Goal: Information Seeking & Learning: Learn about a topic

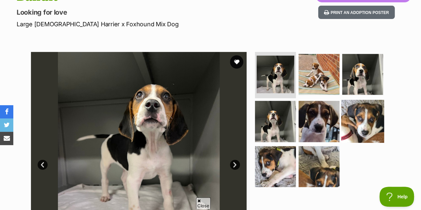
click at [367, 116] on img at bounding box center [362, 121] width 43 height 43
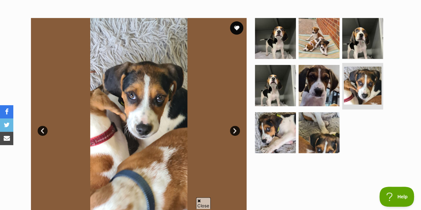
scroll to position [133, 0]
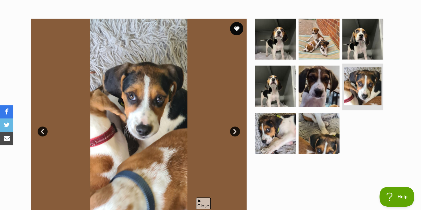
click at [296, 122] on ul at bounding box center [322, 88] width 136 height 139
click at [290, 124] on img at bounding box center [275, 133] width 43 height 43
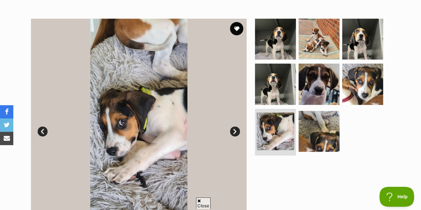
scroll to position [0, 0]
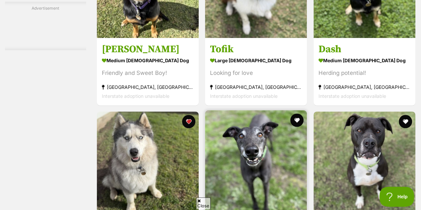
scroll to position [4129, 0]
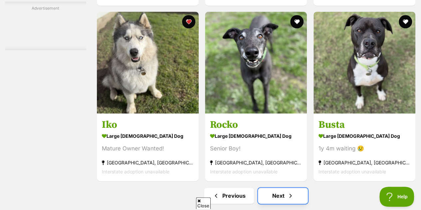
click at [301, 191] on link "Next" at bounding box center [283, 196] width 50 height 16
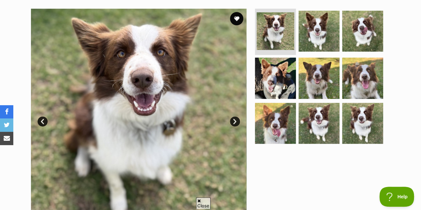
scroll to position [133, 0]
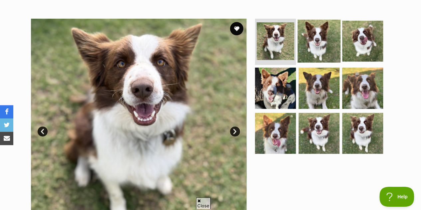
click at [318, 30] on img at bounding box center [319, 40] width 43 height 43
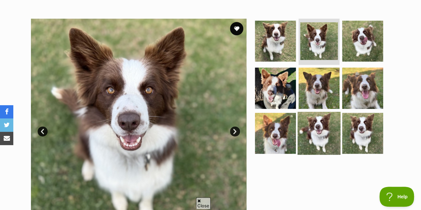
click at [304, 117] on img at bounding box center [319, 133] width 43 height 43
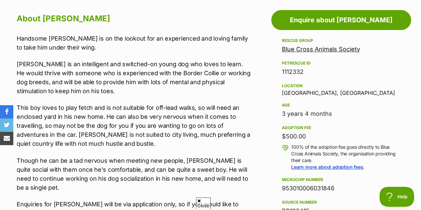
scroll to position [379, 0]
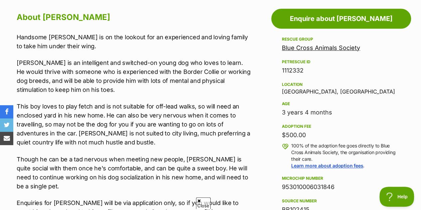
click at [164, 128] on p "This boy loves to play fetch and is not suitable for off-lead walks, so will ne…" at bounding box center [134, 124] width 234 height 45
click at [171, 128] on p "This boy loves to play fetch and is not suitable for off-lead walks, so will ne…" at bounding box center [134, 124] width 234 height 45
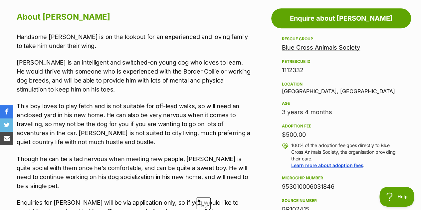
click at [136, 154] on p "Though he can be a tad nervous when meeting new people, Tofik is quite social w…" at bounding box center [134, 172] width 234 height 36
click at [141, 154] on p "Though he can be a tad nervous when meeting new people, Tofik is quite social w…" at bounding box center [134, 172] width 234 height 36
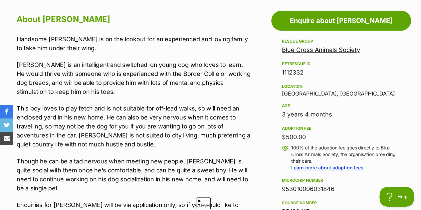
click at [136, 126] on p "This boy loves to play fetch and is not suitable for off-lead walks, so will ne…" at bounding box center [134, 126] width 234 height 45
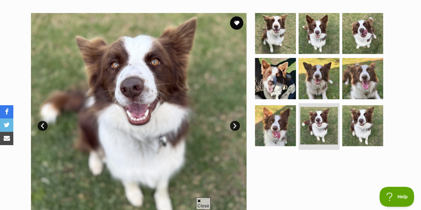
scroll to position [138, 0]
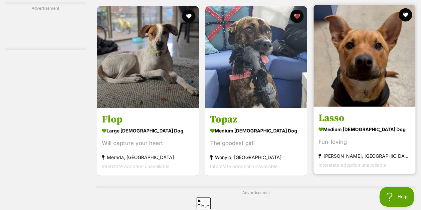
scroll to position [2063, 0]
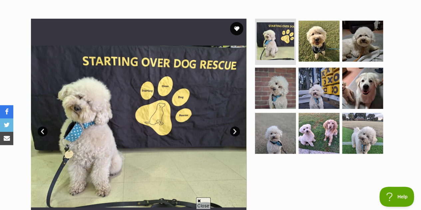
scroll to position [133, 0]
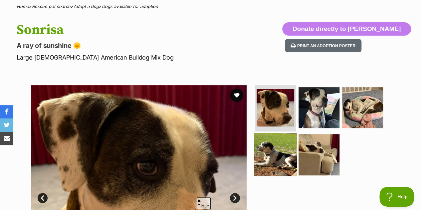
click at [265, 145] on img at bounding box center [275, 154] width 43 height 43
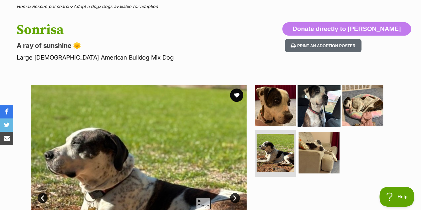
click at [315, 98] on img at bounding box center [319, 105] width 43 height 43
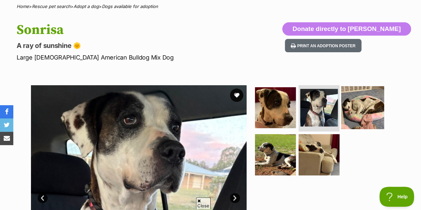
click at [346, 98] on img at bounding box center [362, 107] width 43 height 43
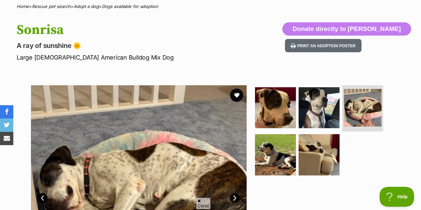
scroll to position [133, 0]
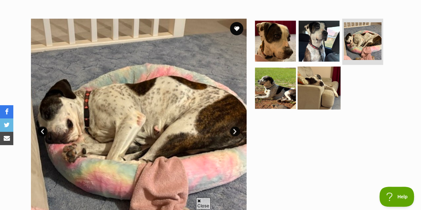
click at [319, 70] on img at bounding box center [319, 88] width 43 height 43
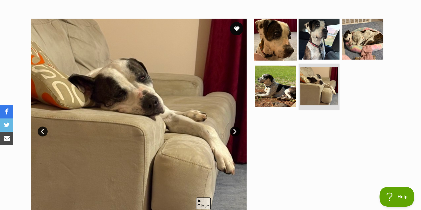
click at [292, 30] on img at bounding box center [275, 38] width 43 height 43
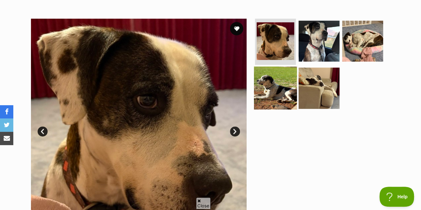
click at [293, 73] on img at bounding box center [275, 88] width 43 height 43
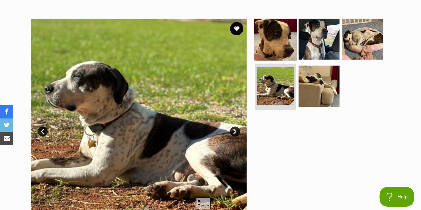
click at [283, 27] on img at bounding box center [275, 38] width 43 height 43
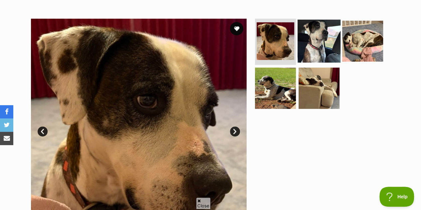
click at [311, 36] on img at bounding box center [319, 40] width 43 height 43
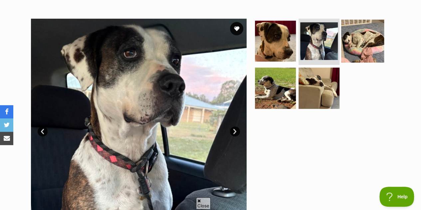
click at [364, 22] on img at bounding box center [362, 40] width 43 height 43
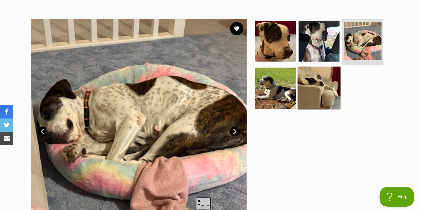
click at [327, 79] on img at bounding box center [319, 88] width 43 height 43
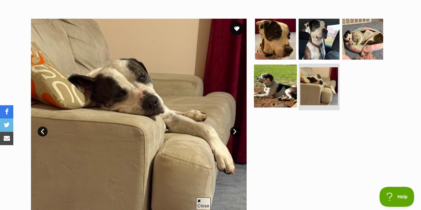
click at [290, 72] on img at bounding box center [275, 86] width 43 height 43
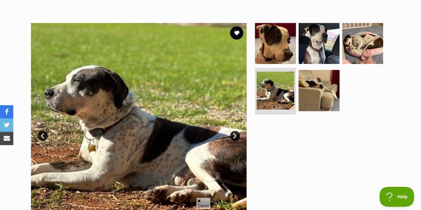
scroll to position [118, 0]
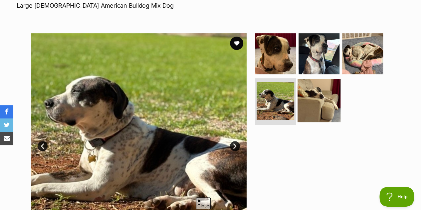
click at [335, 88] on img at bounding box center [319, 100] width 43 height 43
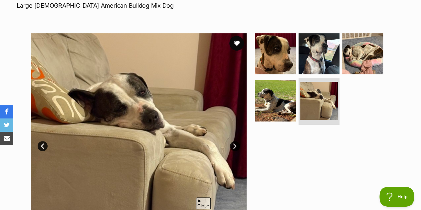
click at [234, 36] on button "favourite" at bounding box center [236, 43] width 15 height 15
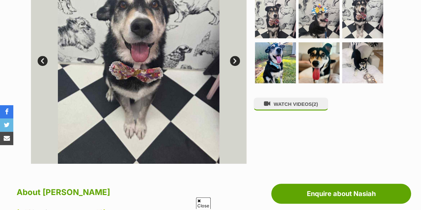
drag, startPoint x: 0, startPoint y: 0, endPoint x: 81, endPoint y: 118, distance: 143.2
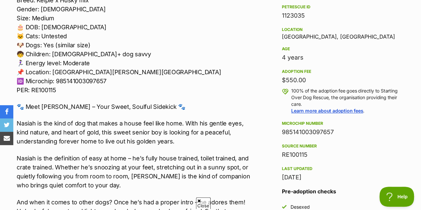
scroll to position [499, 0]
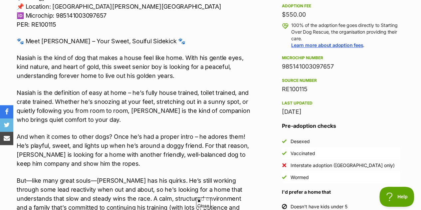
drag, startPoint x: 288, startPoint y: 98, endPoint x: 93, endPoint y: 84, distance: 195.9
click at [93, 88] on p "Nasiah is the definition of easy at home – he’s fully house trained, toilet tra…" at bounding box center [134, 106] width 234 height 36
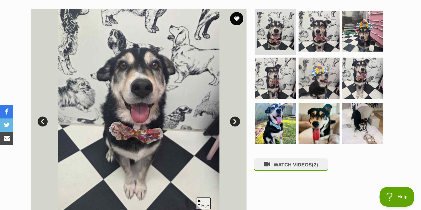
scroll to position [133, 0]
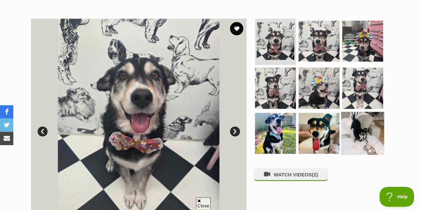
click at [367, 127] on img at bounding box center [362, 133] width 43 height 43
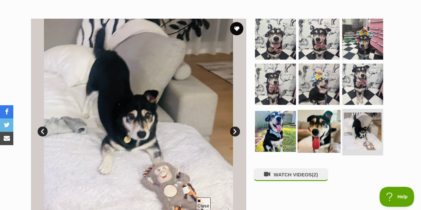
click at [330, 134] on img at bounding box center [319, 131] width 43 height 43
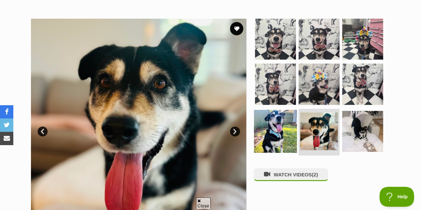
click at [290, 129] on img at bounding box center [275, 131] width 43 height 43
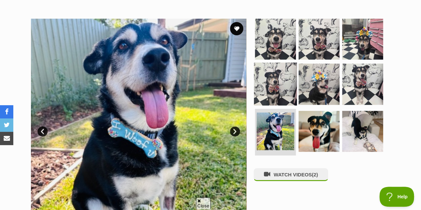
click at [284, 78] on img at bounding box center [275, 84] width 43 height 43
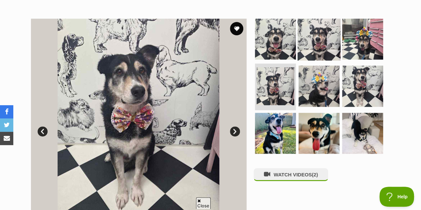
click at [328, 32] on img at bounding box center [319, 38] width 43 height 43
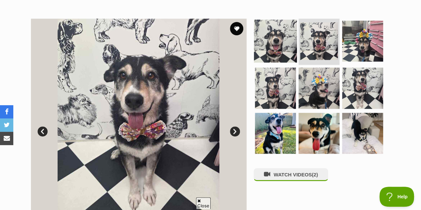
click at [295, 35] on img at bounding box center [275, 40] width 43 height 43
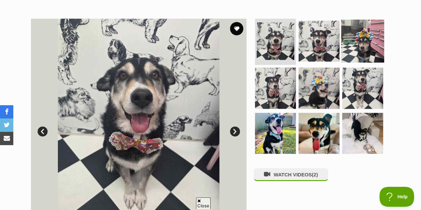
click at [355, 38] on img at bounding box center [362, 40] width 43 height 43
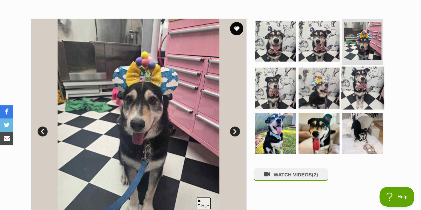
click at [360, 81] on img at bounding box center [362, 88] width 43 height 43
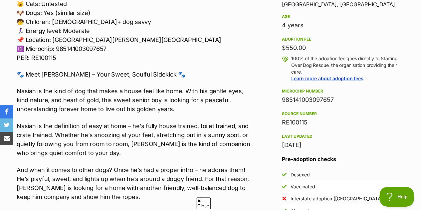
scroll to position [599, 0]
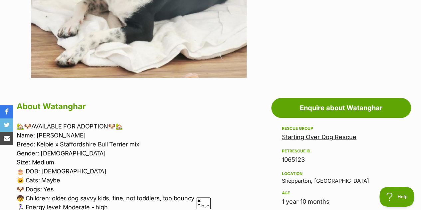
scroll to position [366, 0]
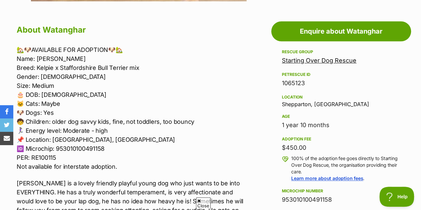
drag, startPoint x: 0, startPoint y: 0, endPoint x: 204, endPoint y: 88, distance: 222.3
click at [204, 88] on p "🏡🐶AVAILABLE FOR ADOPTION🐶🏡 Name: Watanghar Breed: Kelpie x Staffordshire Bull T…" at bounding box center [134, 108] width 234 height 126
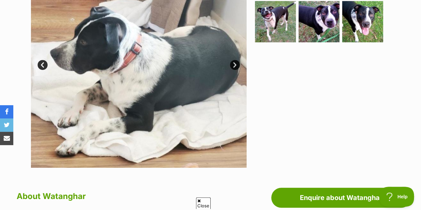
scroll to position [100, 0]
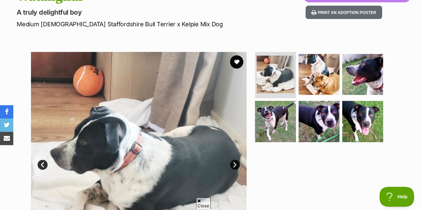
click at [235, 160] on link "Next" at bounding box center [235, 165] width 10 height 10
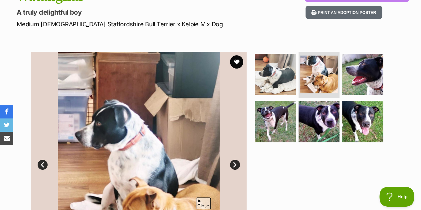
click at [235, 160] on link "Next" at bounding box center [235, 165] width 10 height 10
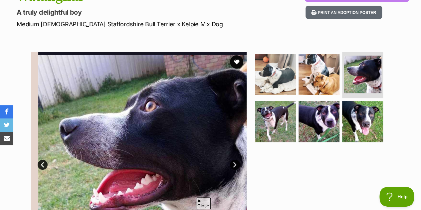
click at [235, 160] on link "Next" at bounding box center [235, 165] width 10 height 10
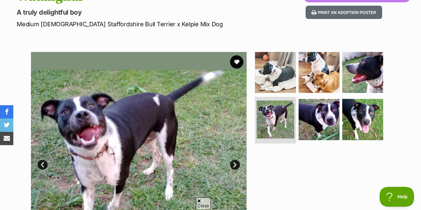
click at [235, 160] on link "Next" at bounding box center [235, 165] width 10 height 10
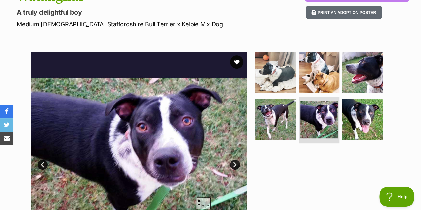
click at [235, 160] on link "Next" at bounding box center [235, 165] width 10 height 10
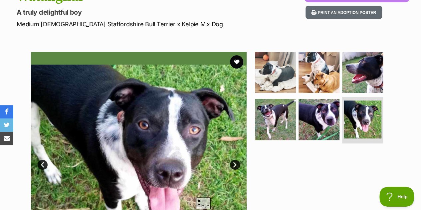
drag, startPoint x: 235, startPoint y: 150, endPoint x: 354, endPoint y: 181, distance: 122.7
click at [354, 181] on div at bounding box center [322, 160] width 136 height 216
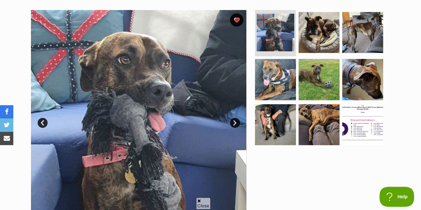
scroll to position [133, 0]
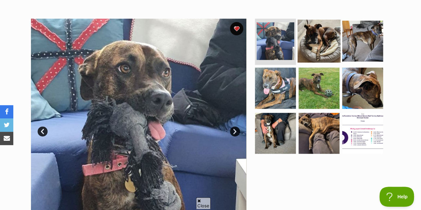
click at [331, 43] on img at bounding box center [319, 40] width 43 height 43
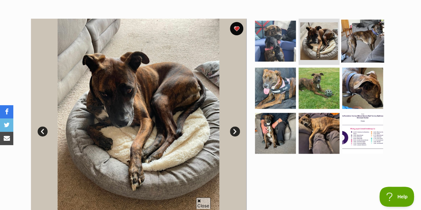
click at [354, 38] on img at bounding box center [362, 40] width 43 height 43
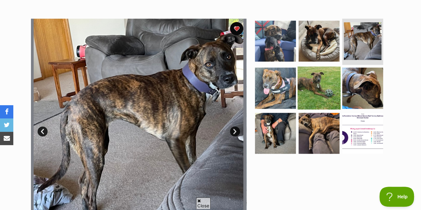
click at [335, 67] on img at bounding box center [319, 88] width 43 height 43
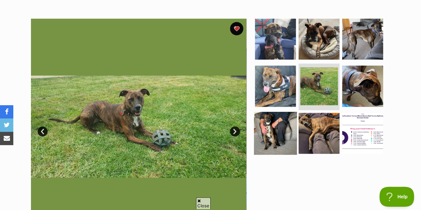
click at [275, 122] on img at bounding box center [275, 133] width 43 height 43
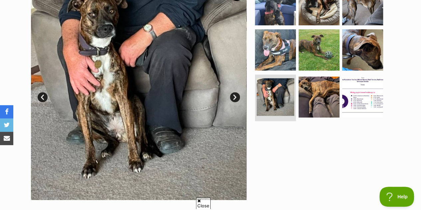
scroll to position [166, 0]
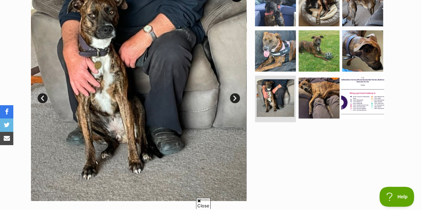
click at [341, 77] on img at bounding box center [362, 98] width 43 height 43
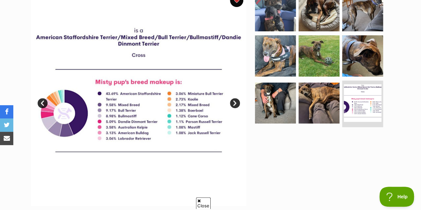
scroll to position [133, 0]
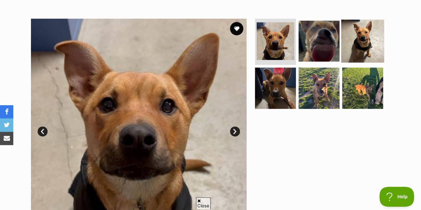
click at [357, 21] on img at bounding box center [362, 40] width 43 height 43
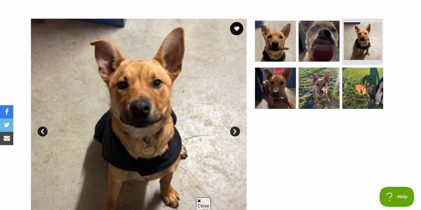
click at [225, 121] on img at bounding box center [139, 127] width 216 height 216
click at [232, 126] on link "Next" at bounding box center [235, 131] width 10 height 10
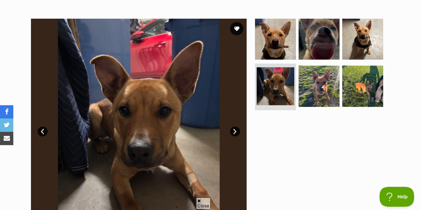
click at [237, 126] on link "Next" at bounding box center [235, 131] width 10 height 10
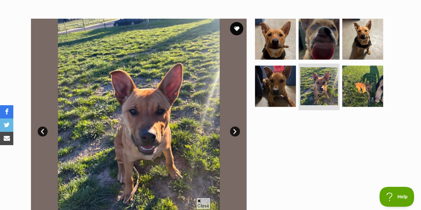
click at [237, 126] on link "Next" at bounding box center [235, 131] width 10 height 10
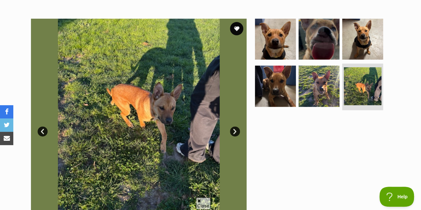
click at [237, 126] on link "Next" at bounding box center [235, 131] width 10 height 10
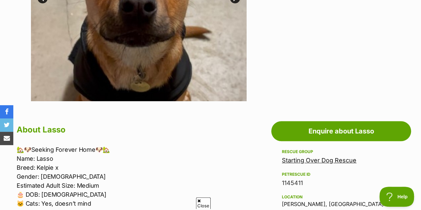
scroll to position [133, 0]
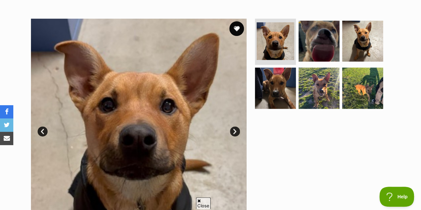
click at [241, 21] on button "favourite" at bounding box center [236, 28] width 15 height 15
